Goal: Task Accomplishment & Management: Manage account settings

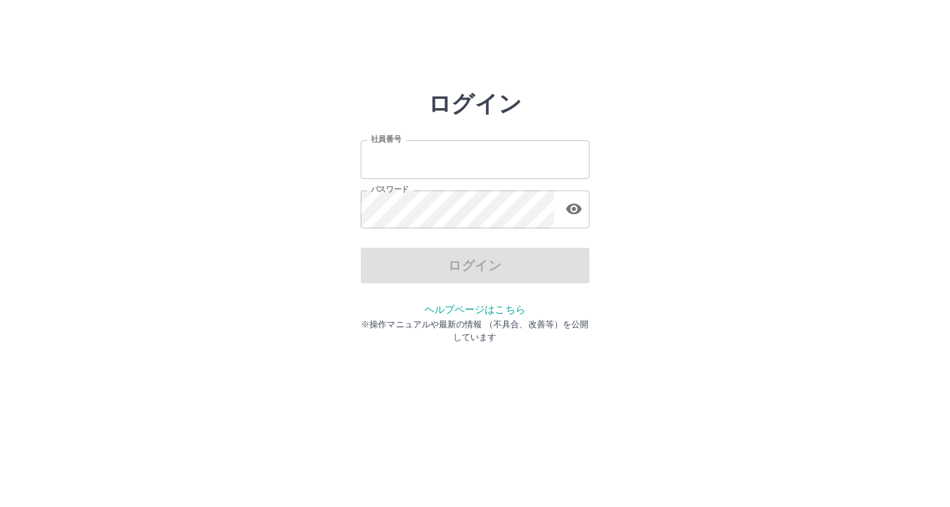
type input "*******"
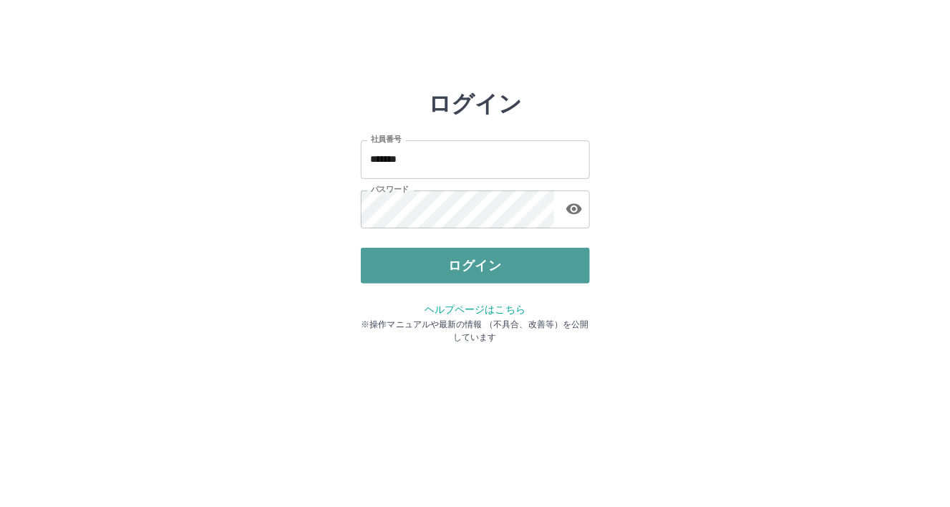
click at [399, 275] on button "ログイン" at bounding box center [475, 266] width 229 height 36
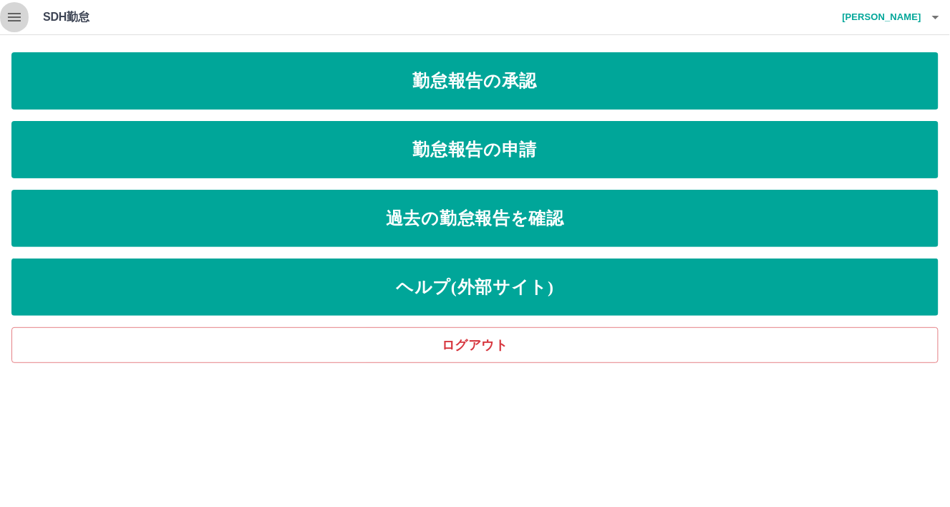
click at [15, 14] on icon "button" at bounding box center [14, 17] width 13 height 9
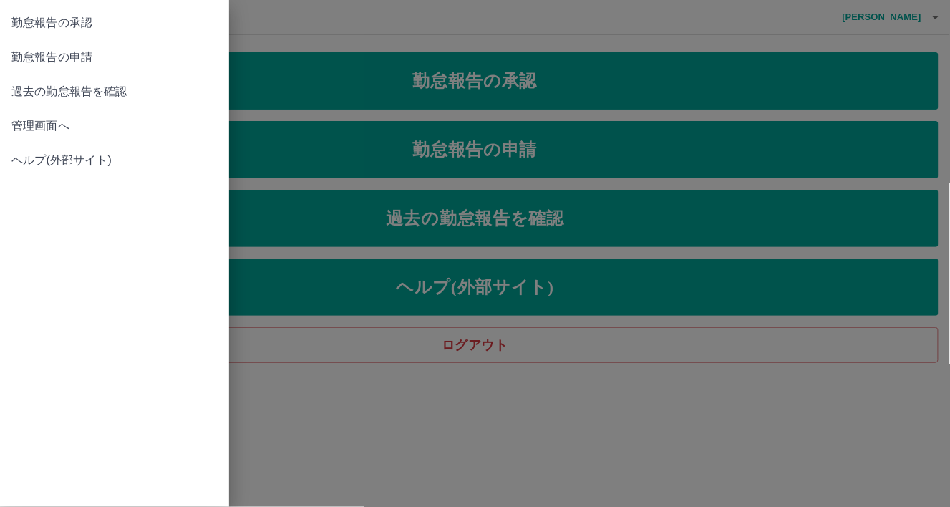
click at [28, 121] on span "管理画面へ" at bounding box center [114, 125] width 206 height 17
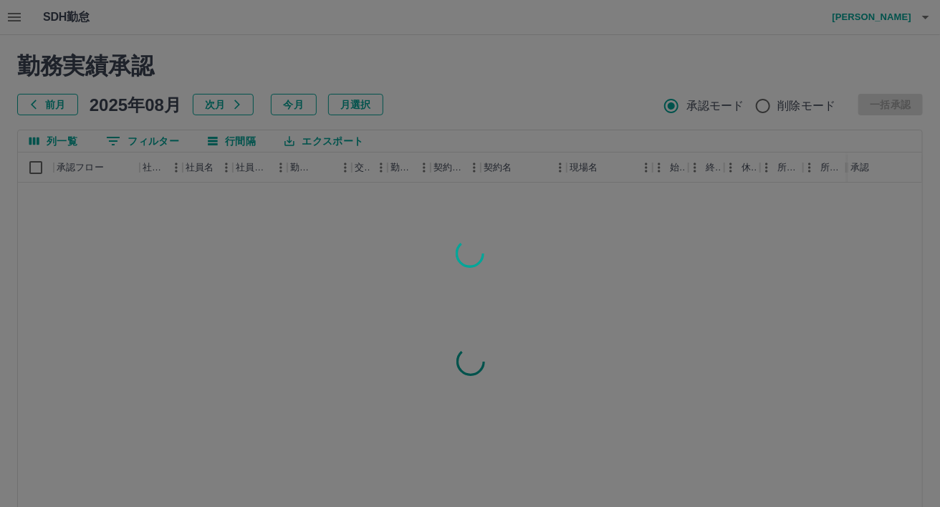
click at [154, 139] on div at bounding box center [470, 253] width 940 height 507
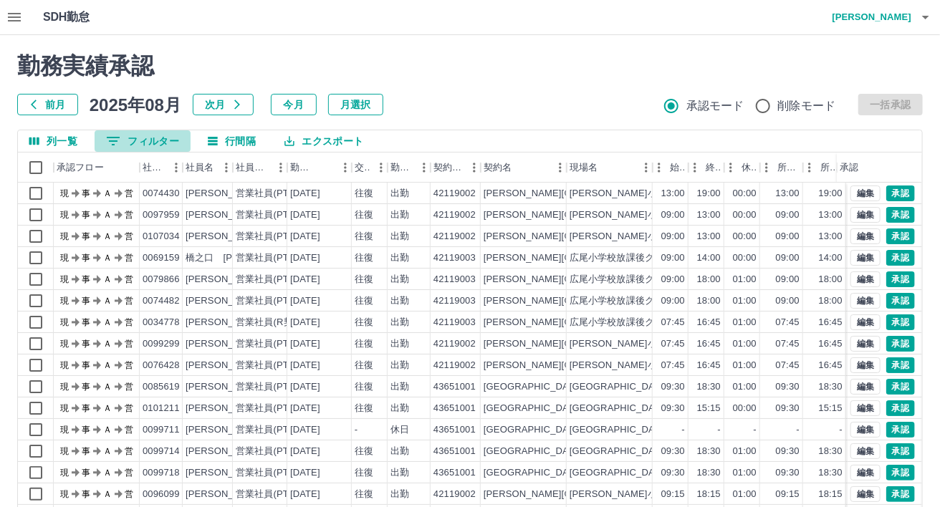
click at [128, 141] on button "0 フィルター" at bounding box center [143, 140] width 96 height 21
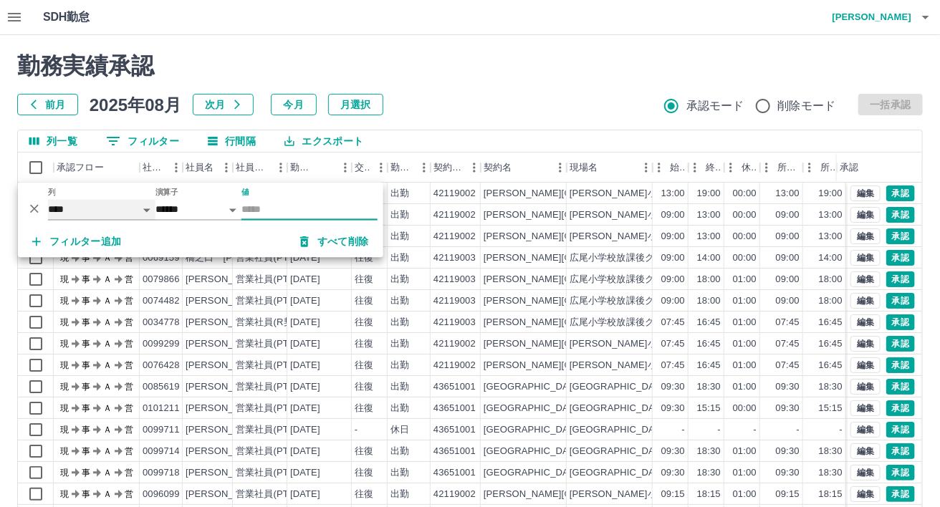
click at [132, 213] on select "**** *** **** *** *** **** ***** *** *** ** ** ** **** **** **** ** ** *** ****…" at bounding box center [101, 209] width 107 height 21
click at [48, 199] on select "**** *** **** *** *** **** ***** *** *** ** ** ** **** **** **** ** ** *** ****…" at bounding box center [101, 209] width 107 height 21
select select "**********"
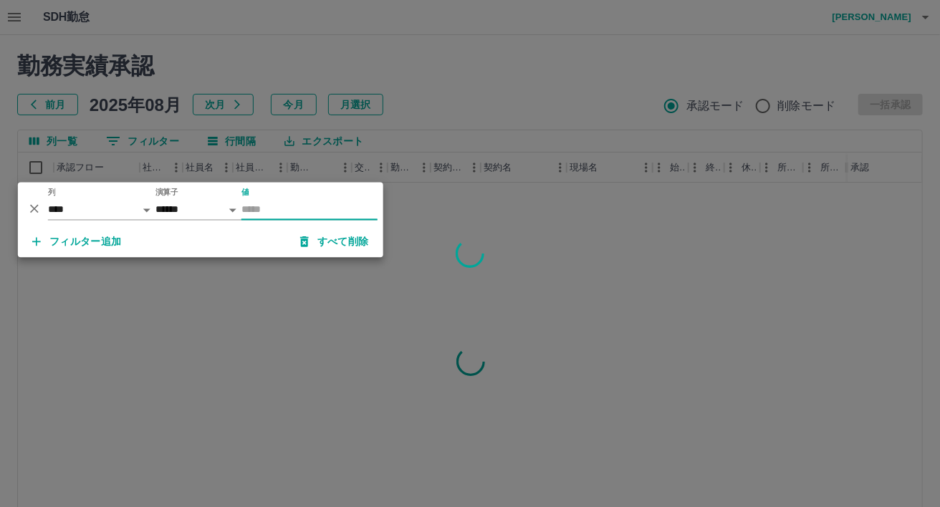
click at [284, 216] on input "値" at bounding box center [309, 209] width 136 height 21
type input "*"
type input "********"
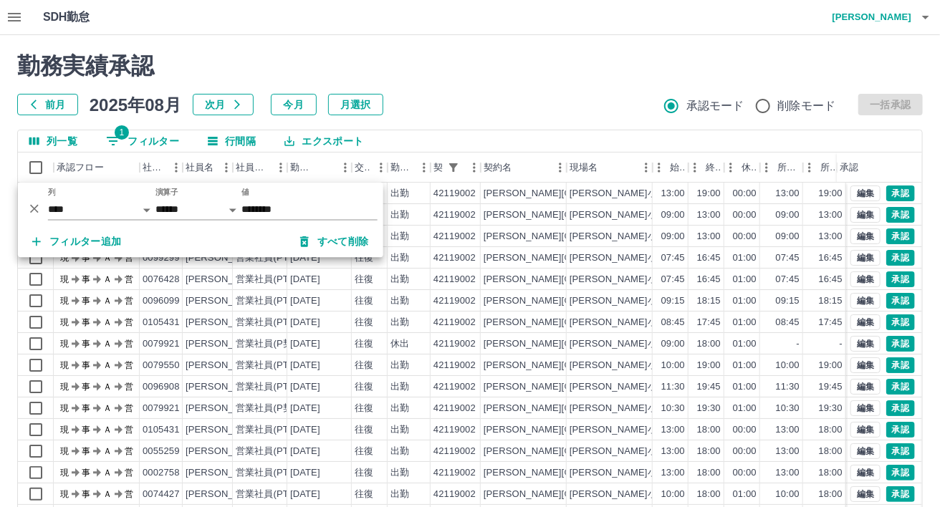
click at [461, 97] on div "前月 2025年08月 次月 今月 月選択 承認モード 削除モード 一括承認" at bounding box center [469, 104] width 905 height 21
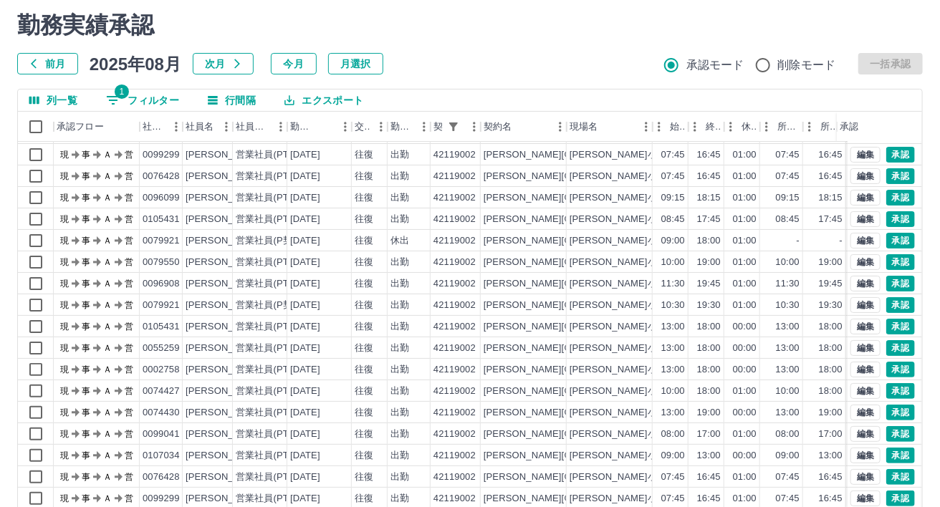
scroll to position [97, 0]
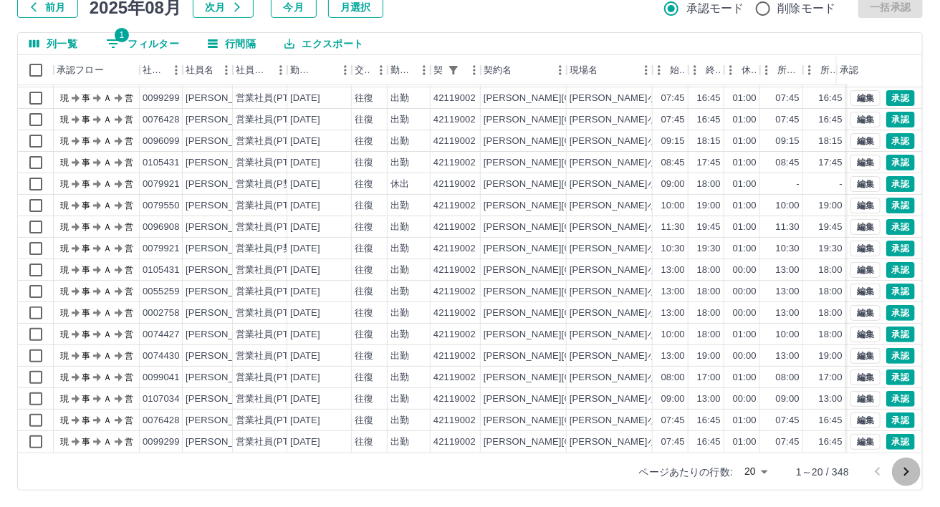
click at [902, 466] on icon "次のページへ" at bounding box center [905, 471] width 17 height 17
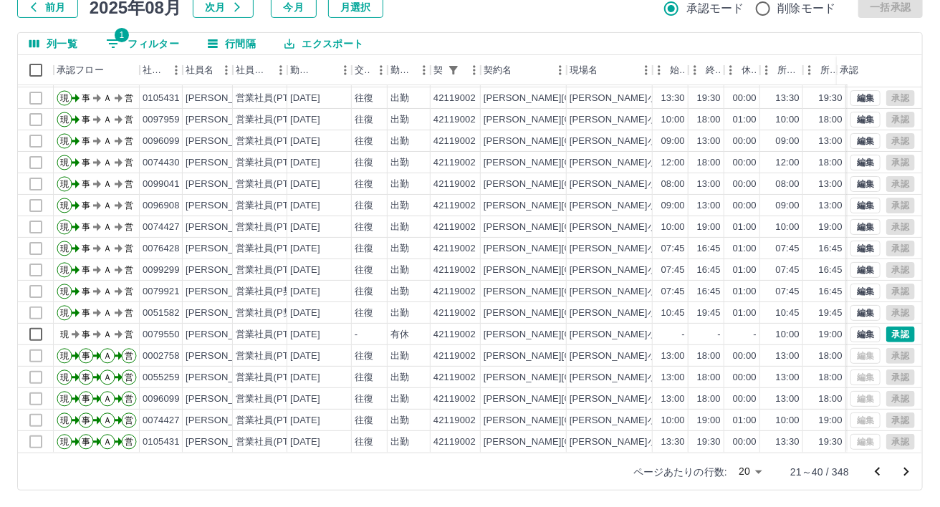
click at [875, 470] on icon "前のページへ" at bounding box center [877, 471] width 17 height 17
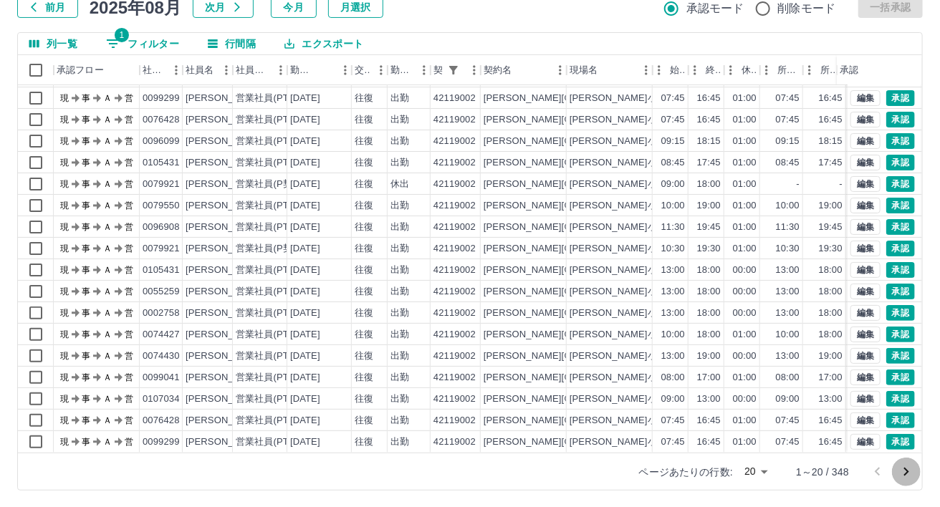
click at [905, 472] on icon "次のページへ" at bounding box center [905, 471] width 17 height 17
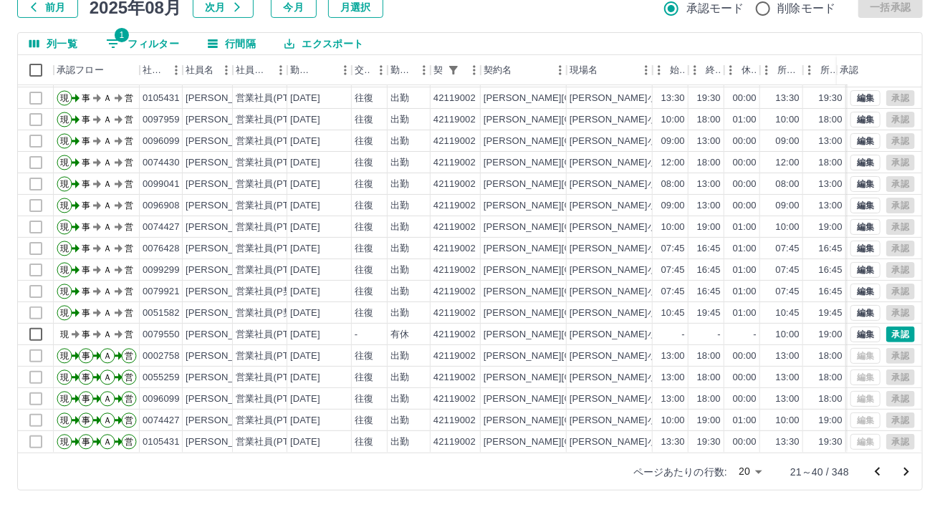
click at [875, 468] on icon "前のページへ" at bounding box center [877, 471] width 17 height 17
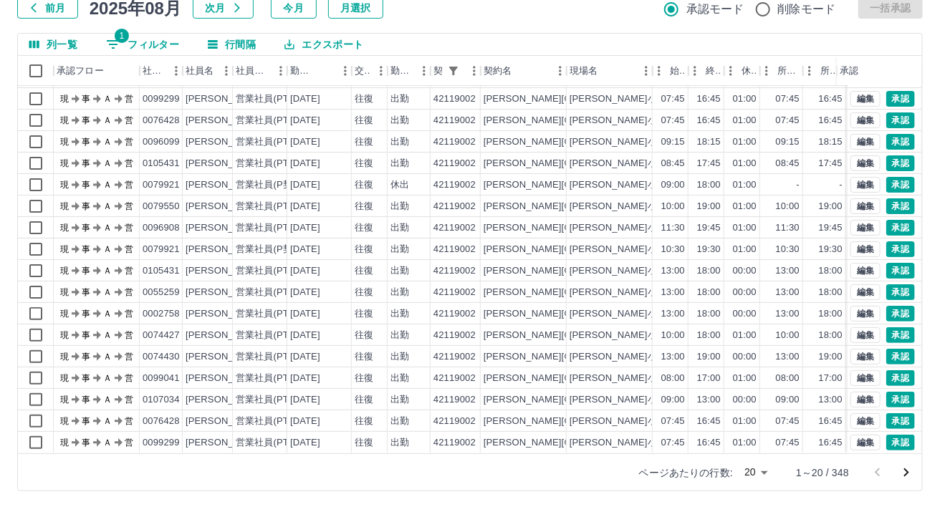
scroll to position [72, 0]
click at [894, 413] on button "承認" at bounding box center [900, 421] width 29 height 16
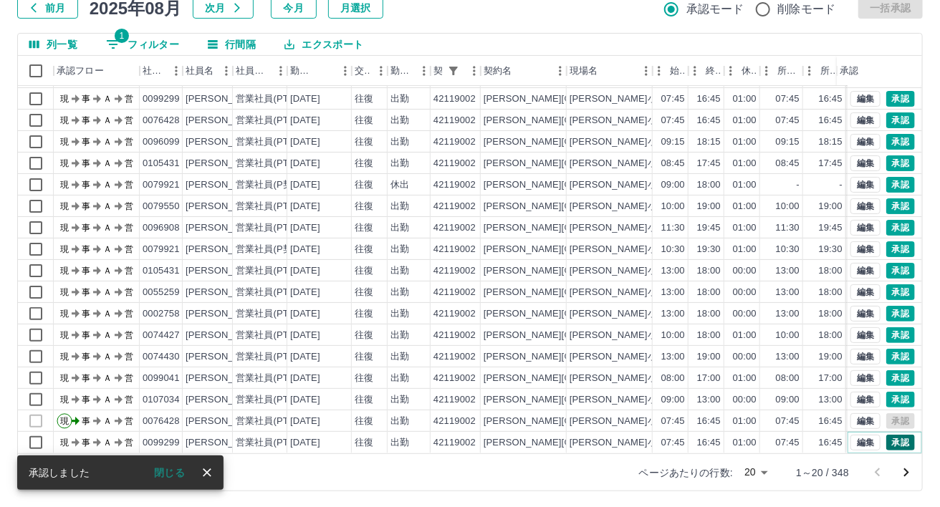
click at [886, 435] on button "承認" at bounding box center [900, 443] width 29 height 16
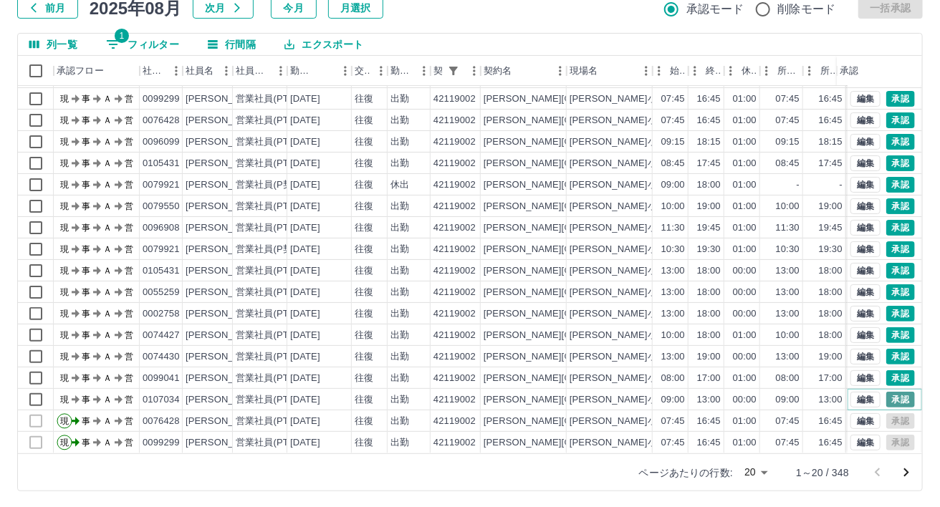
click at [887, 392] on button "承認" at bounding box center [900, 400] width 29 height 16
click at [891, 370] on button "承認" at bounding box center [900, 378] width 29 height 16
click at [892, 349] on button "承認" at bounding box center [900, 357] width 29 height 16
click at [886, 327] on button "承認" at bounding box center [900, 335] width 29 height 16
click at [886, 306] on button "承認" at bounding box center [900, 314] width 29 height 16
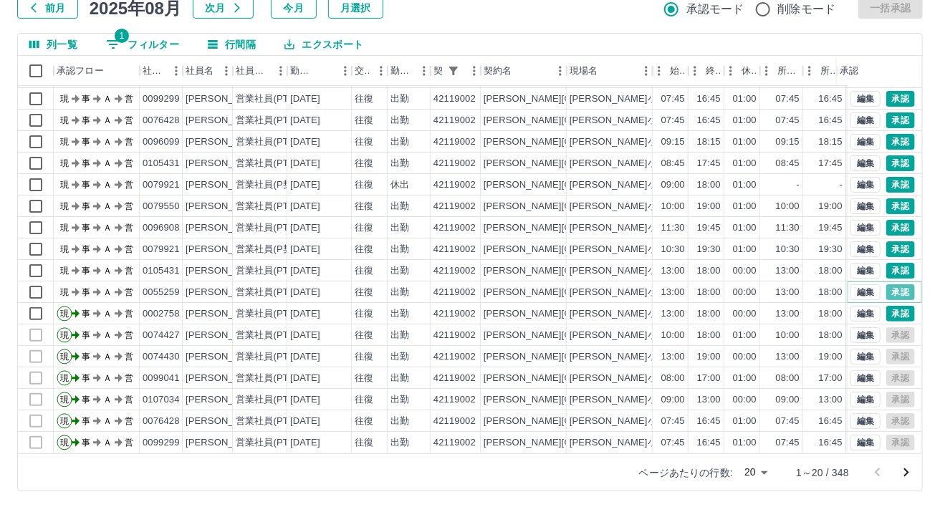
click at [886, 284] on button "承認" at bounding box center [900, 292] width 29 height 16
click at [886, 263] on button "承認" at bounding box center [900, 271] width 29 height 16
click at [886, 241] on button "承認" at bounding box center [900, 249] width 29 height 16
click at [887, 220] on button "承認" at bounding box center [900, 228] width 29 height 16
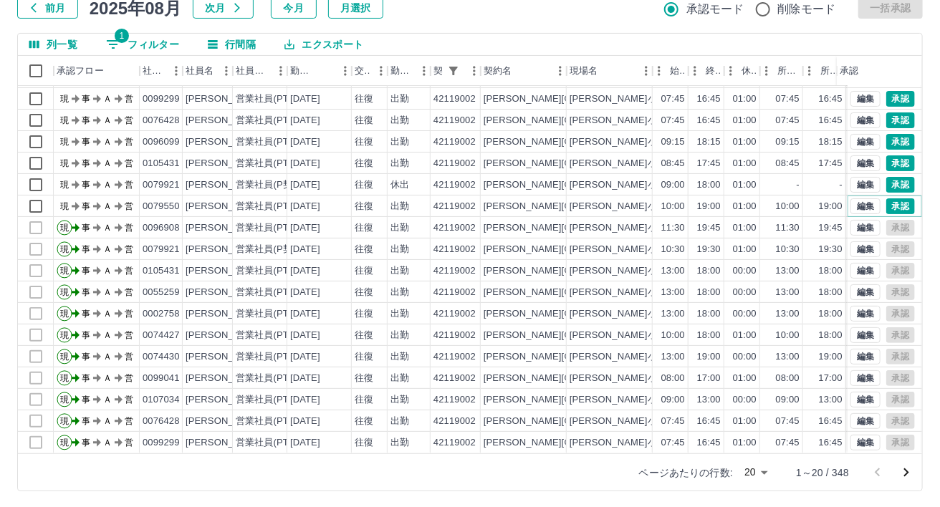
click at [886, 198] on button "承認" at bounding box center [900, 206] width 29 height 16
click at [887, 155] on button "承認" at bounding box center [900, 163] width 29 height 16
click at [890, 134] on button "承認" at bounding box center [900, 142] width 29 height 16
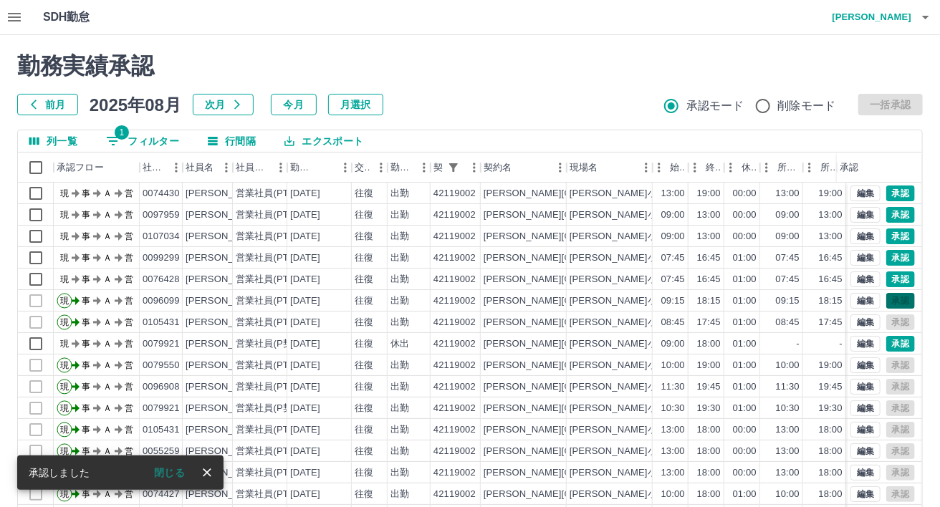
scroll to position [0, 0]
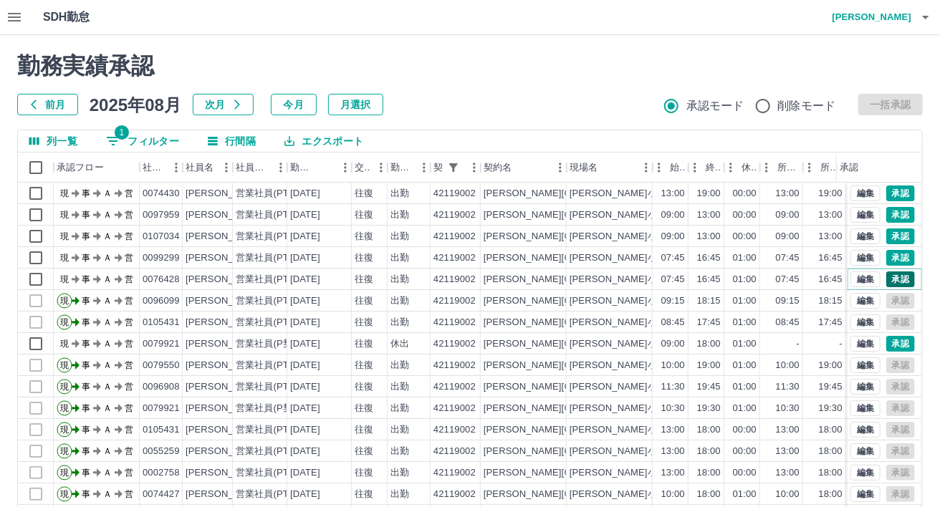
click at [886, 282] on button "承認" at bounding box center [900, 279] width 29 height 16
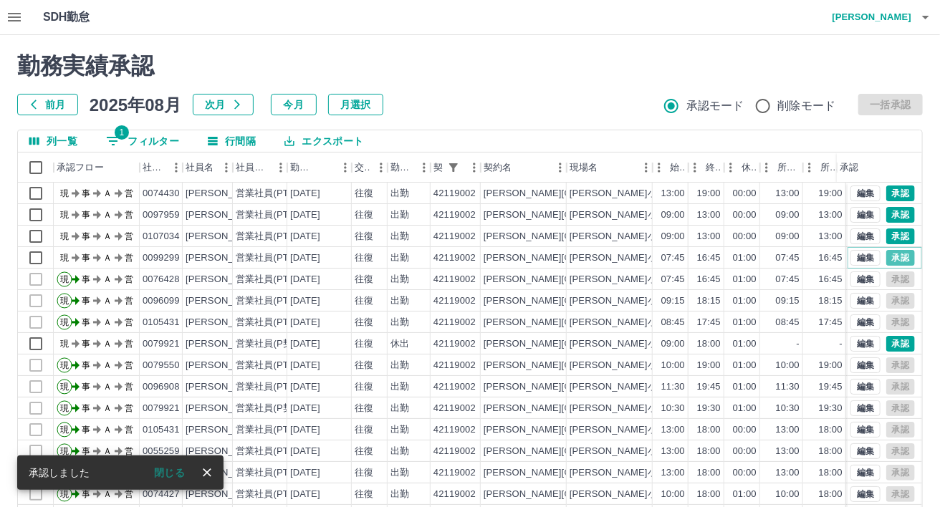
click at [890, 262] on button "承認" at bounding box center [900, 258] width 29 height 16
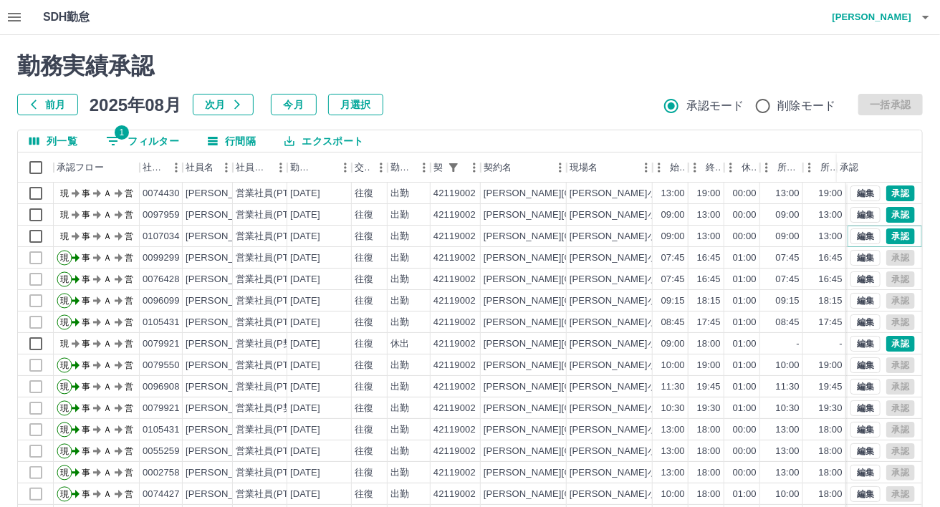
click at [891, 233] on button "承認" at bounding box center [900, 236] width 29 height 16
click at [890, 217] on button "承認" at bounding box center [900, 215] width 29 height 16
click at [889, 192] on button "承認" at bounding box center [900, 194] width 29 height 16
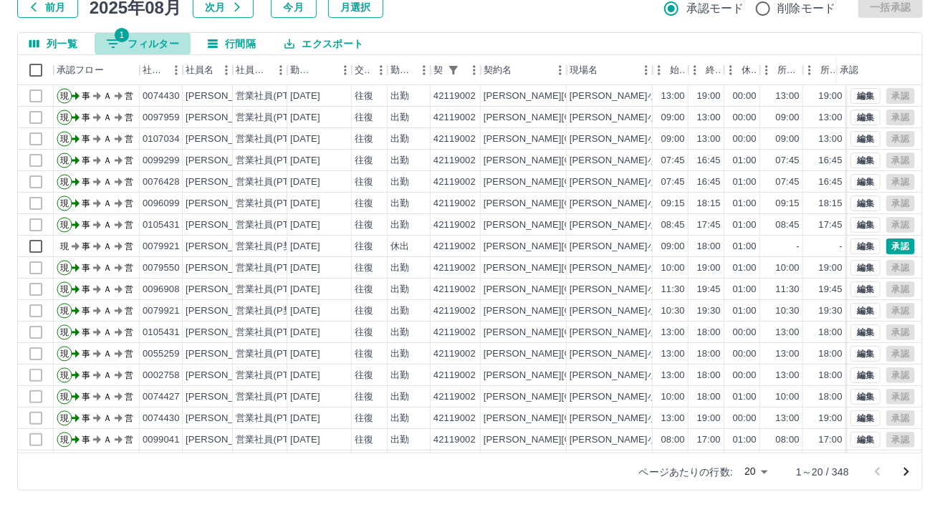
click at [145, 38] on button "1 フィルター" at bounding box center [143, 43] width 96 height 21
select select "**********"
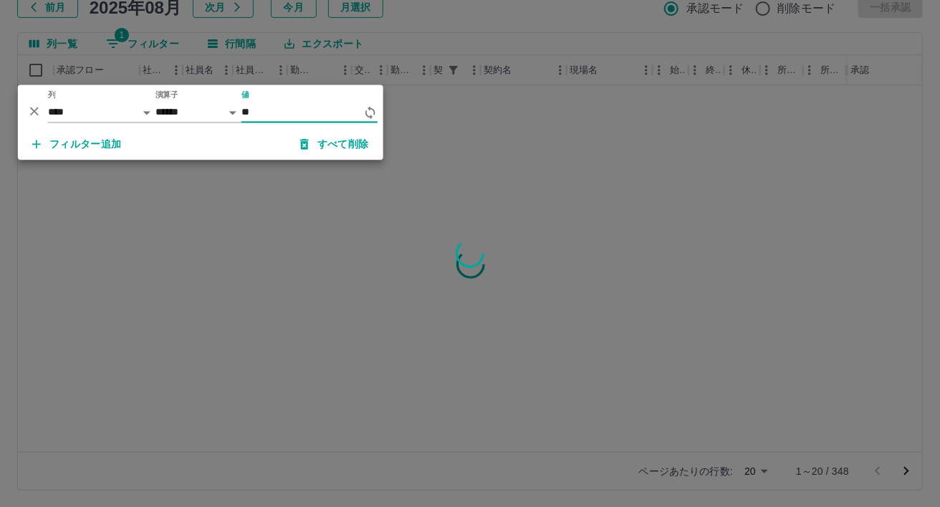
type input "*"
type input "********"
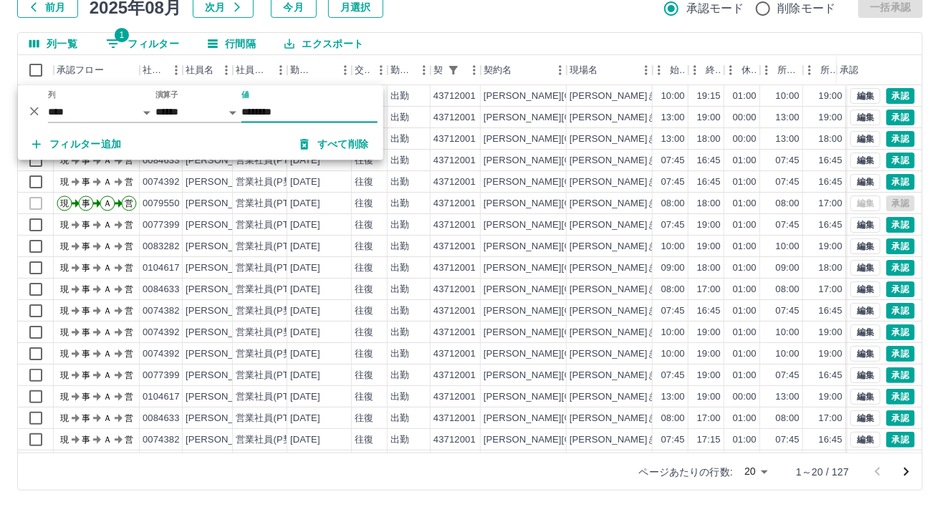
click at [433, 21] on div "勤務実績承認 前月 [DATE] 次月 今月 月選択 承認モード 削除モード 一括承認 列一覧 1 フィルター 行間隔 エクスポート 承認フロー 社員番号 社…" at bounding box center [470, 223] width 940 height 570
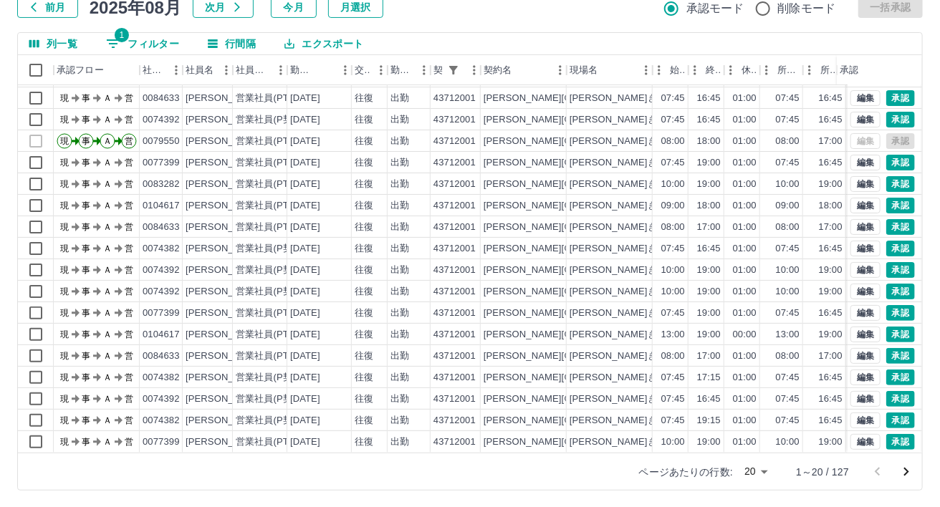
scroll to position [72, 0]
click at [903, 469] on icon "次のページへ" at bounding box center [905, 471] width 17 height 17
